Goal: Check status: Check status

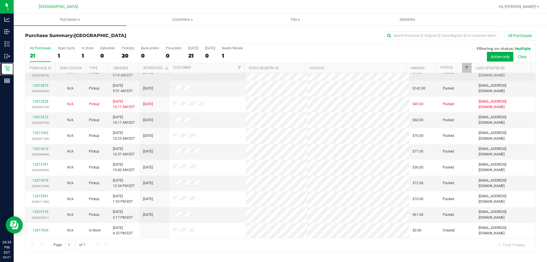
scroll to position [40, 0]
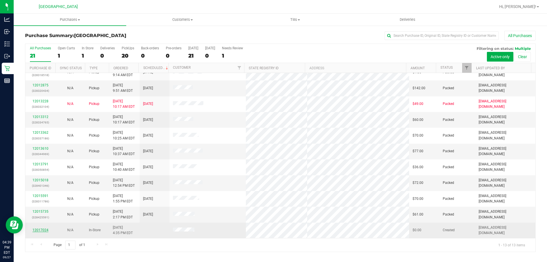
click at [45, 230] on link "12017024" at bounding box center [40, 230] width 16 height 4
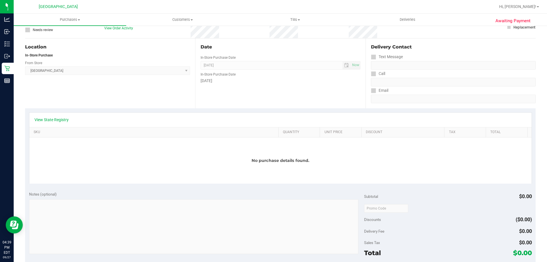
scroll to position [114, 0]
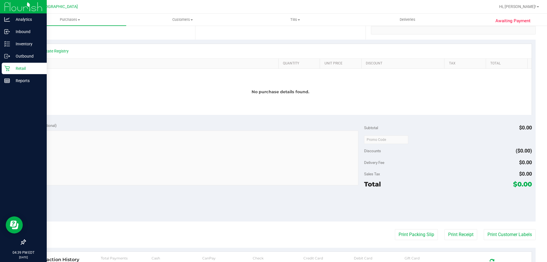
click at [7, 66] on icon at bounding box center [7, 69] width 6 height 6
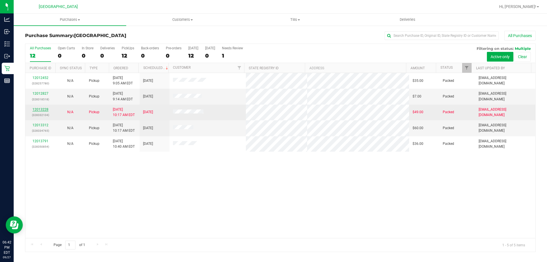
click at [36, 110] on link "12013228" at bounding box center [40, 109] width 16 height 4
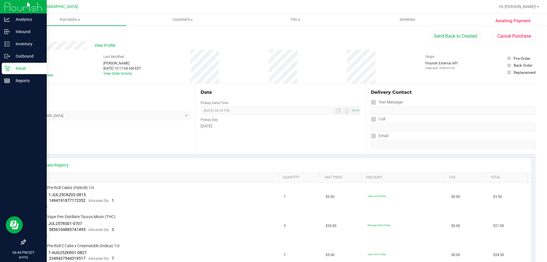
click at [6, 67] on icon at bounding box center [7, 69] width 6 height 6
